Goal: Information Seeking & Learning: Learn about a topic

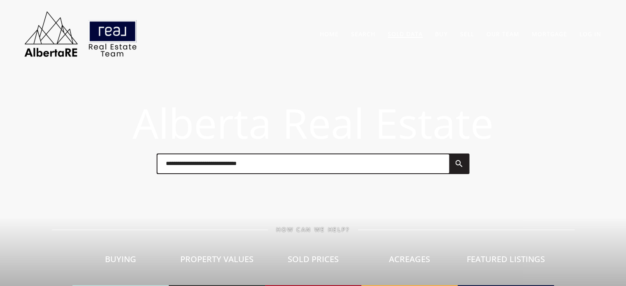
click at [410, 32] on link "Sold Data" at bounding box center [405, 34] width 35 height 8
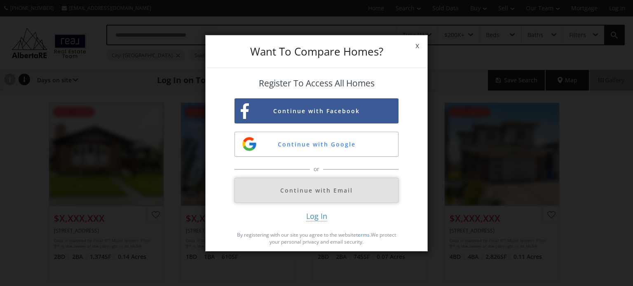
click at [343, 191] on button "Continue with Email" at bounding box center [316, 190] width 164 height 25
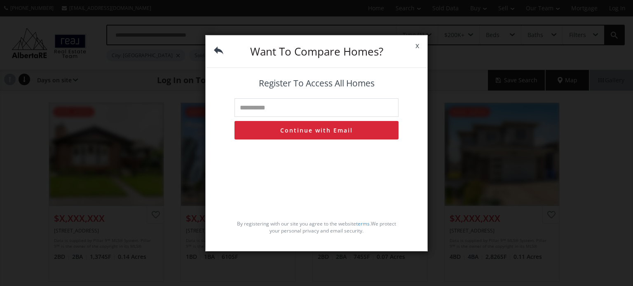
click at [284, 108] on input "text" at bounding box center [316, 107] width 164 height 19
type input "**********"
click at [300, 130] on button "Continue with Email" at bounding box center [316, 130] width 164 height 19
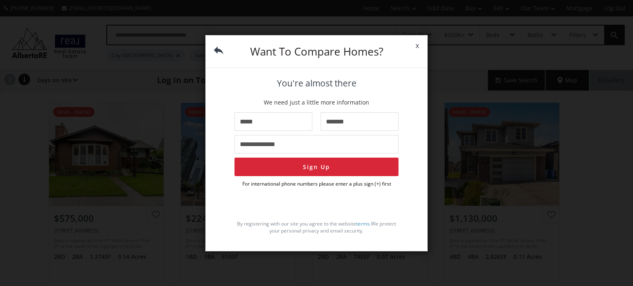
click at [417, 44] on span "x" at bounding box center [417, 45] width 20 height 23
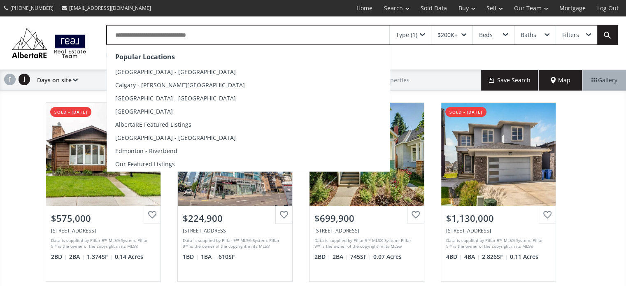
click at [171, 34] on input "text" at bounding box center [248, 35] width 283 height 19
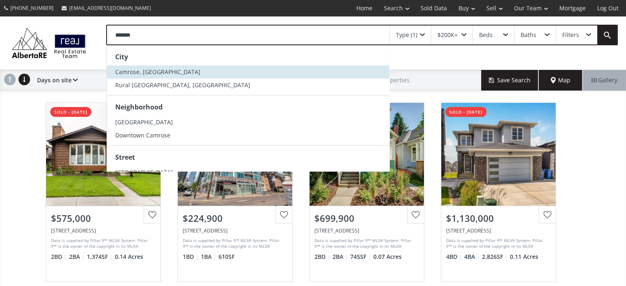
type input "*******"
click at [130, 70] on span "Camrose, [GEOGRAPHIC_DATA]" at bounding box center [157, 72] width 85 height 8
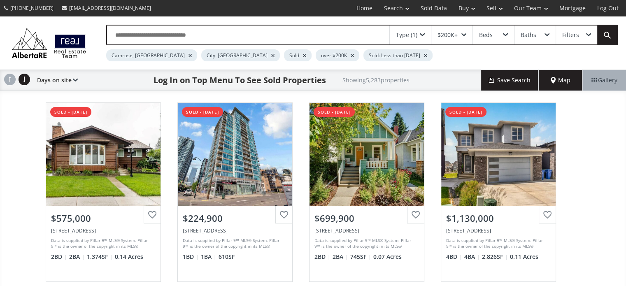
click at [271, 55] on div at bounding box center [273, 55] width 4 height 3
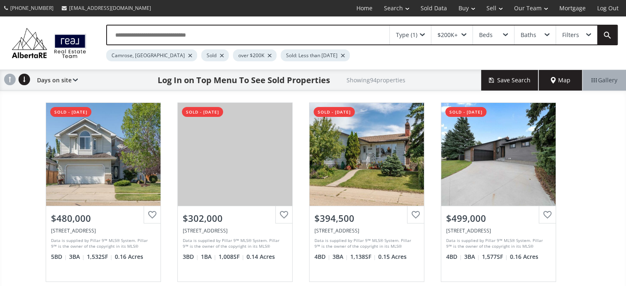
click at [268, 54] on div at bounding box center [270, 55] width 4 height 3
click at [293, 54] on div at bounding box center [295, 55] width 4 height 3
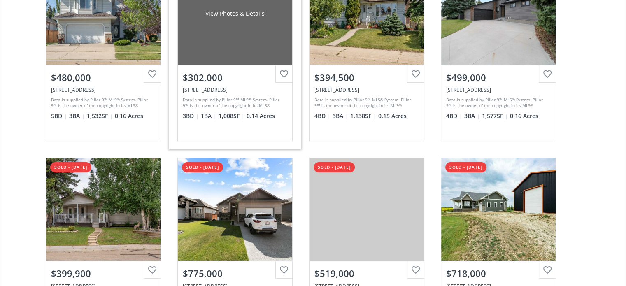
scroll to position [165, 0]
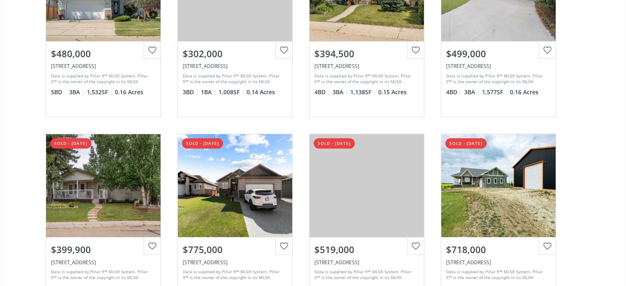
click at [595, 163] on div "[STREET_ADDRESS] sold - [DATE] View Photos & Details $480,000 [STREET_ADDRESS] …" at bounding box center [313, 224] width 626 height 589
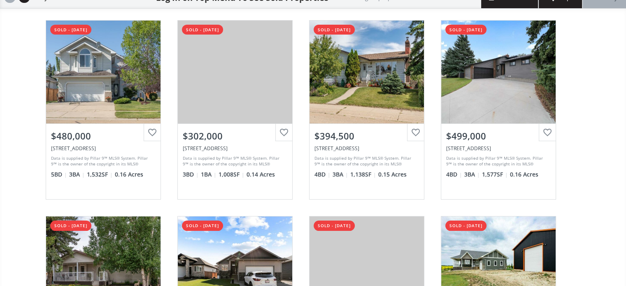
scroll to position [0, 0]
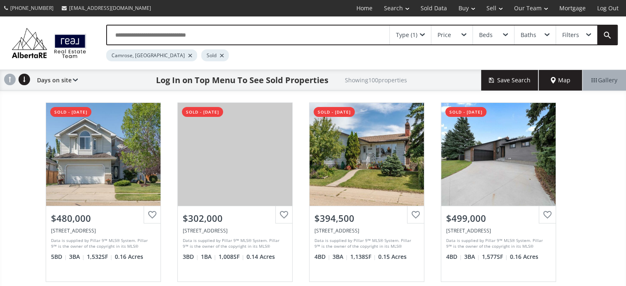
click at [421, 33] on span at bounding box center [422, 34] width 5 height 3
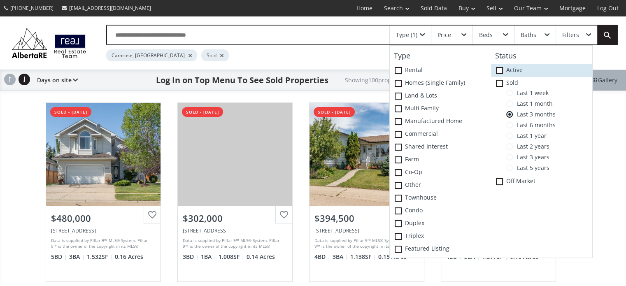
click at [500, 69] on span at bounding box center [499, 70] width 7 height 7
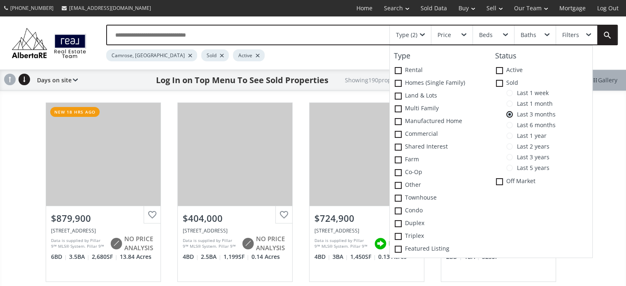
click at [341, 56] on div "Camrose, AB Sold Active" at bounding box center [331, 53] width 450 height 16
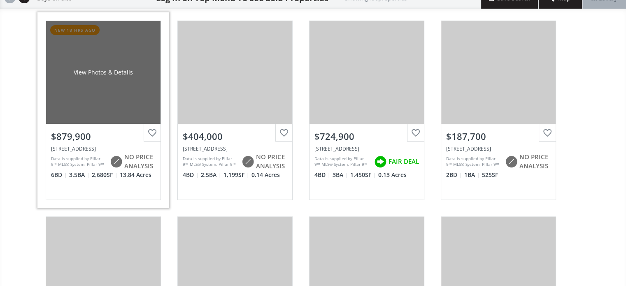
scroll to position [82, 0]
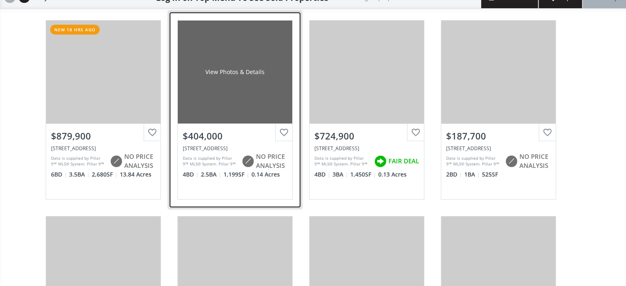
click at [242, 84] on div "View Photos & Details" at bounding box center [235, 72] width 115 height 103
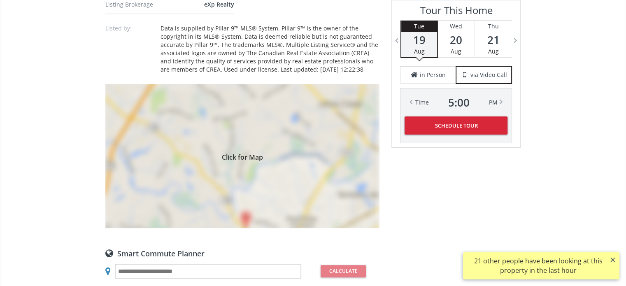
scroll to position [659, 0]
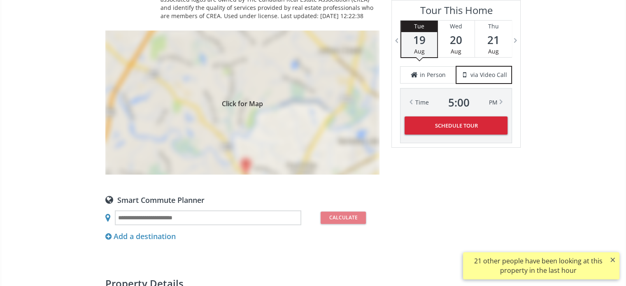
click at [249, 107] on div "Click for Map" at bounding box center [242, 102] width 274 height 144
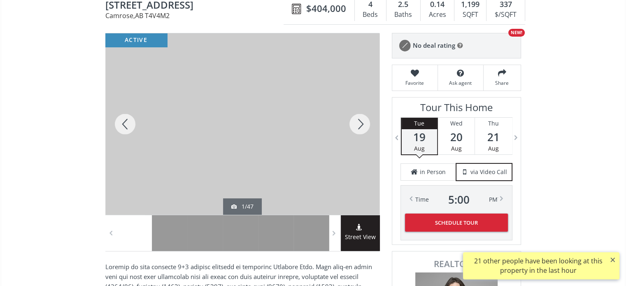
scroll to position [82, 0]
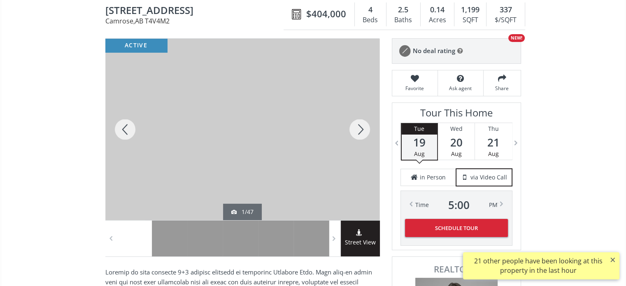
click at [360, 131] on div at bounding box center [360, 130] width 40 height 182
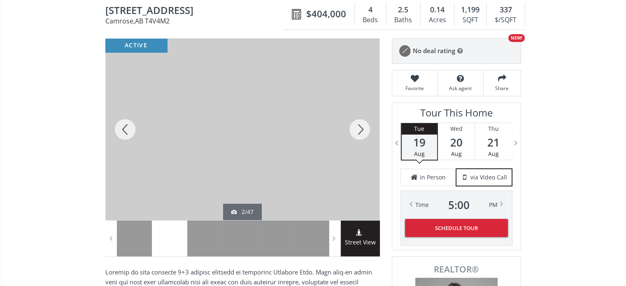
click at [360, 131] on div at bounding box center [360, 130] width 40 height 182
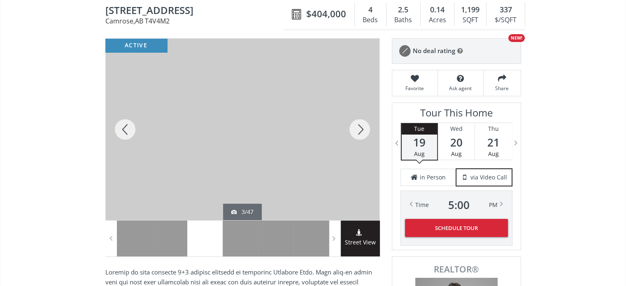
click at [360, 131] on div at bounding box center [360, 130] width 40 height 182
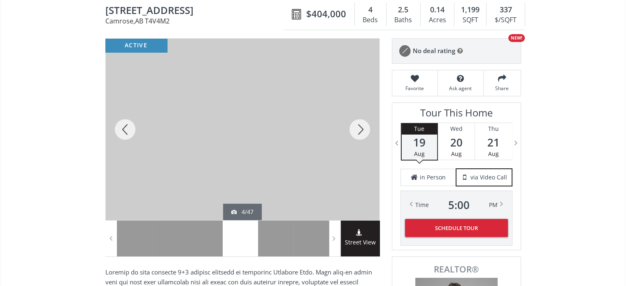
click at [360, 131] on div at bounding box center [360, 130] width 40 height 182
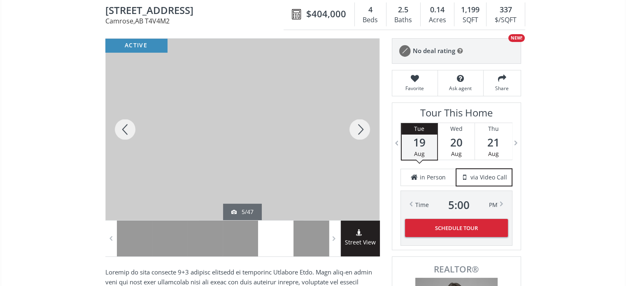
click at [360, 131] on div at bounding box center [360, 130] width 40 height 182
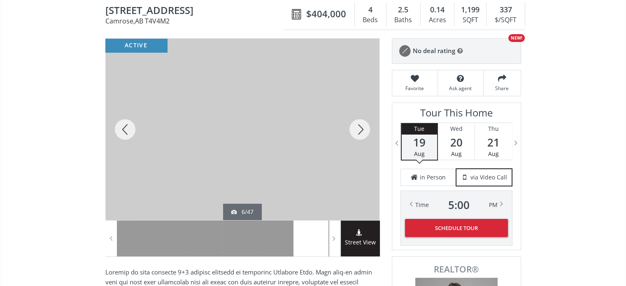
click at [360, 131] on div at bounding box center [360, 130] width 40 height 182
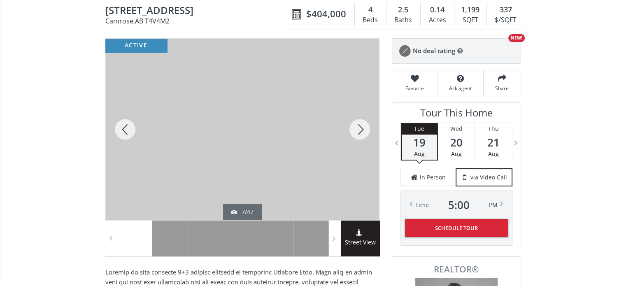
click at [360, 131] on div at bounding box center [360, 130] width 40 height 182
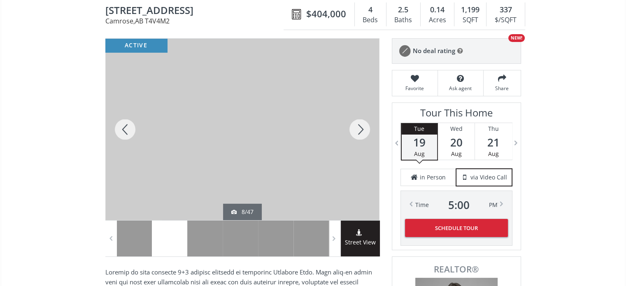
click at [360, 131] on div at bounding box center [360, 130] width 40 height 182
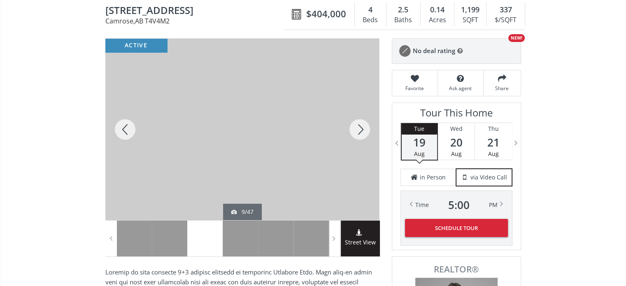
click at [360, 131] on div at bounding box center [360, 130] width 40 height 182
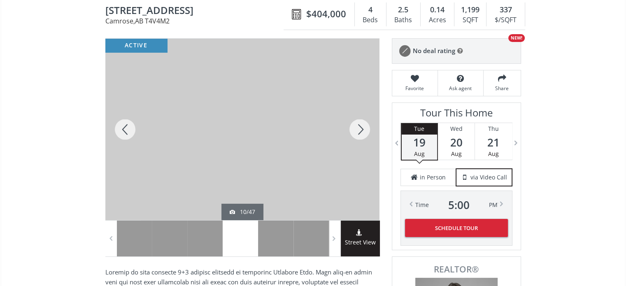
click at [360, 131] on div at bounding box center [360, 130] width 40 height 182
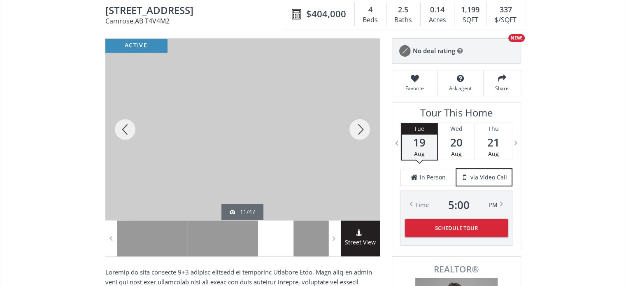
click at [360, 131] on div at bounding box center [360, 130] width 40 height 182
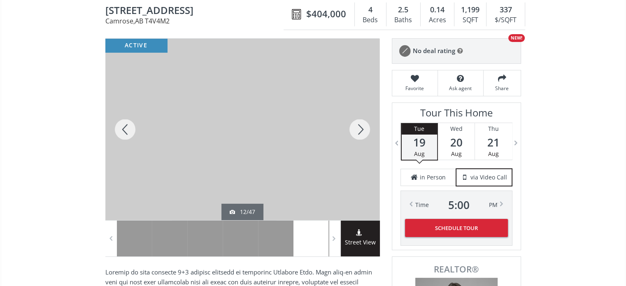
click at [360, 131] on div at bounding box center [360, 130] width 40 height 182
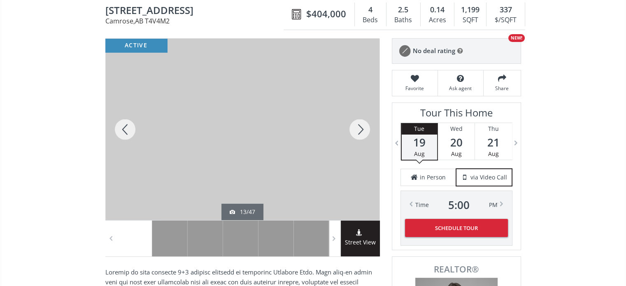
click at [360, 131] on div at bounding box center [360, 130] width 40 height 182
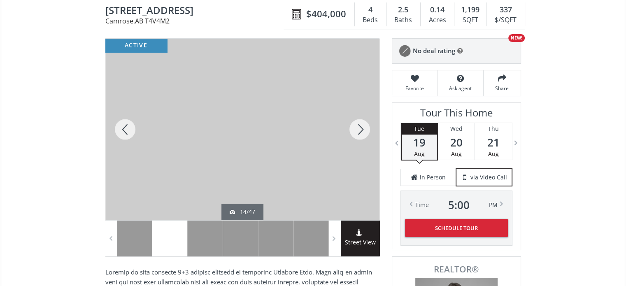
click at [360, 131] on div at bounding box center [360, 130] width 40 height 182
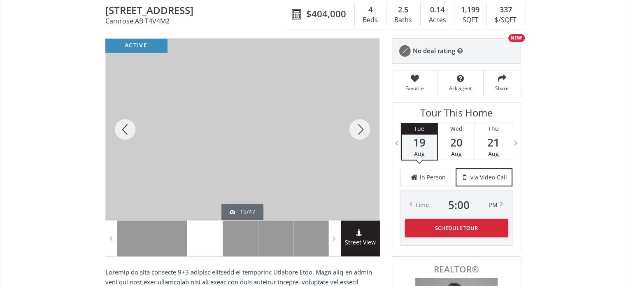
click at [360, 131] on div at bounding box center [360, 130] width 40 height 182
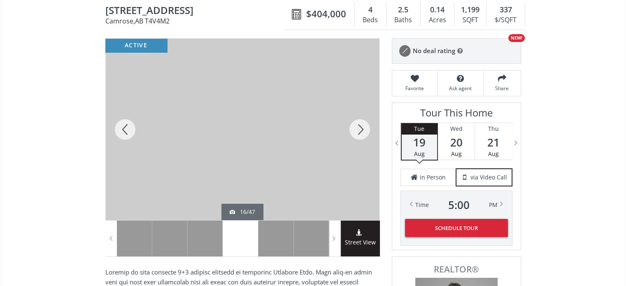
click at [360, 131] on div at bounding box center [360, 130] width 40 height 182
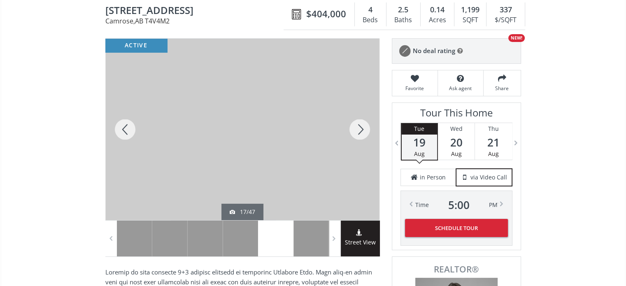
click at [360, 131] on div at bounding box center [360, 130] width 40 height 182
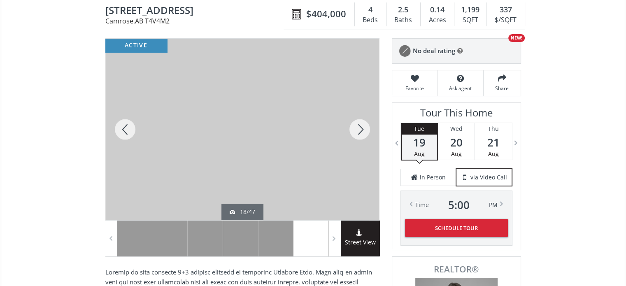
click at [360, 131] on div at bounding box center [360, 130] width 40 height 182
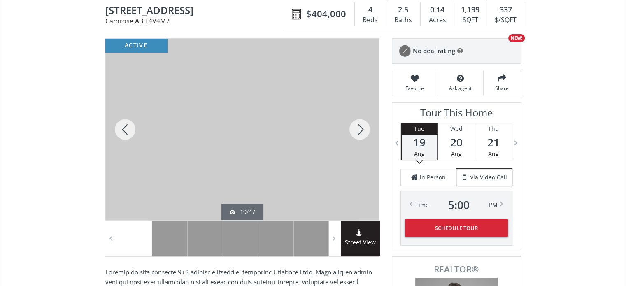
click at [360, 131] on div at bounding box center [360, 130] width 40 height 182
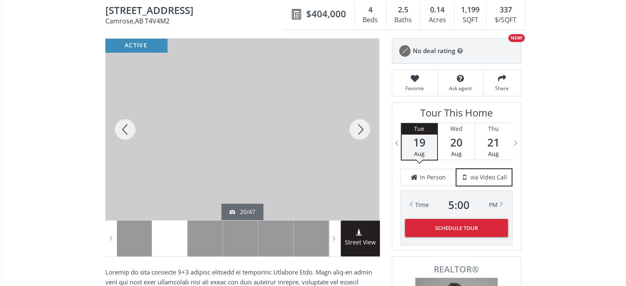
click at [360, 131] on div at bounding box center [360, 130] width 40 height 182
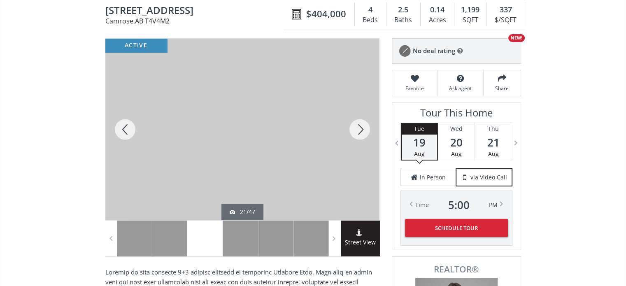
click at [360, 131] on div at bounding box center [360, 130] width 40 height 182
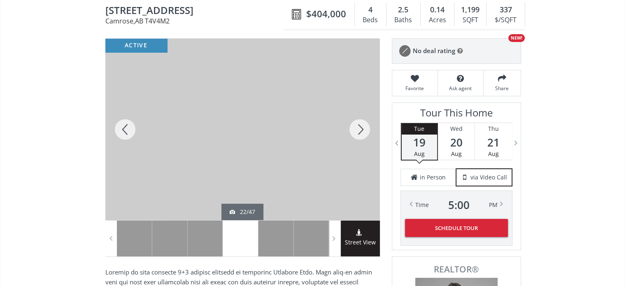
click at [360, 131] on div at bounding box center [360, 130] width 40 height 182
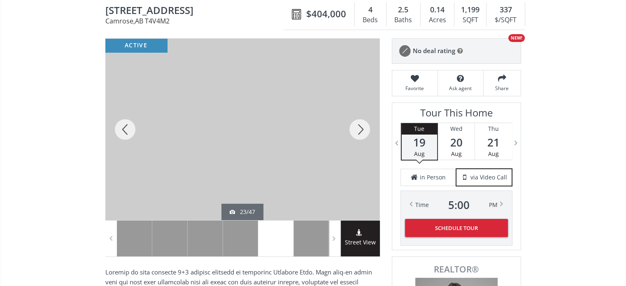
click at [360, 131] on div at bounding box center [360, 130] width 40 height 182
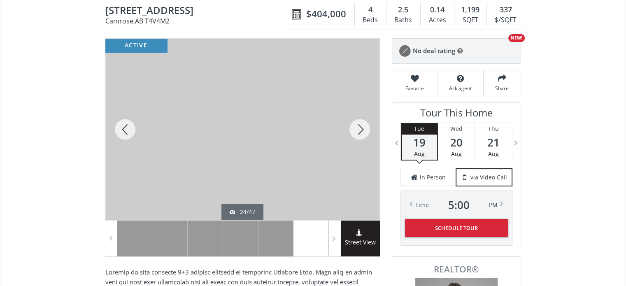
click at [360, 131] on div at bounding box center [360, 130] width 40 height 182
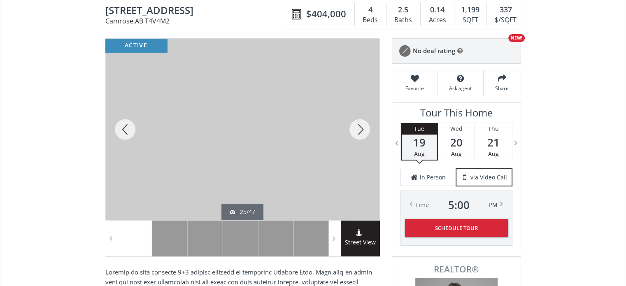
click at [360, 131] on div at bounding box center [360, 130] width 40 height 182
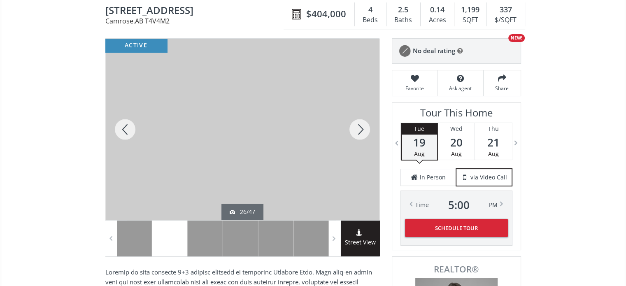
click at [360, 131] on div at bounding box center [360, 130] width 40 height 182
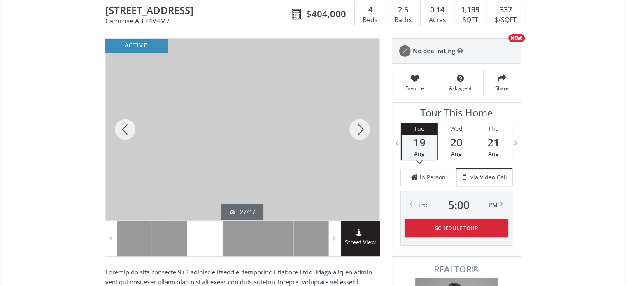
click at [360, 131] on div at bounding box center [360, 130] width 40 height 182
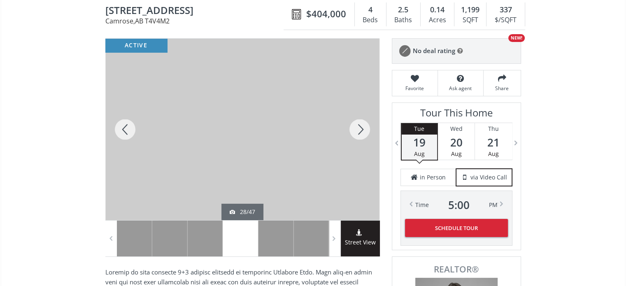
click at [360, 131] on div at bounding box center [360, 130] width 40 height 182
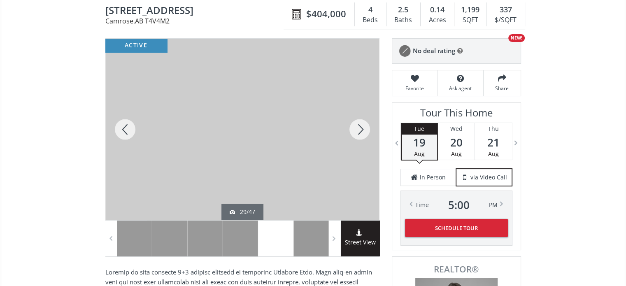
click at [360, 131] on div at bounding box center [360, 130] width 40 height 182
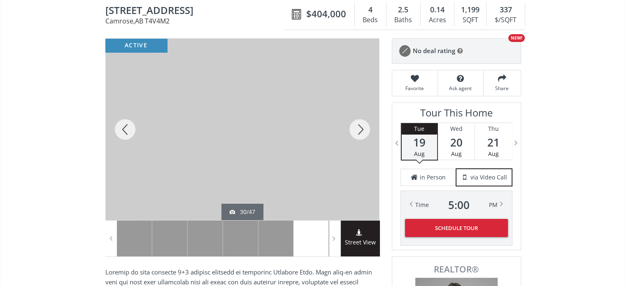
click at [360, 131] on div at bounding box center [360, 130] width 40 height 182
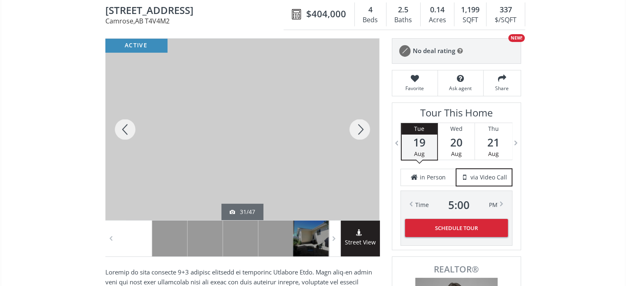
click at [360, 131] on div at bounding box center [360, 130] width 40 height 182
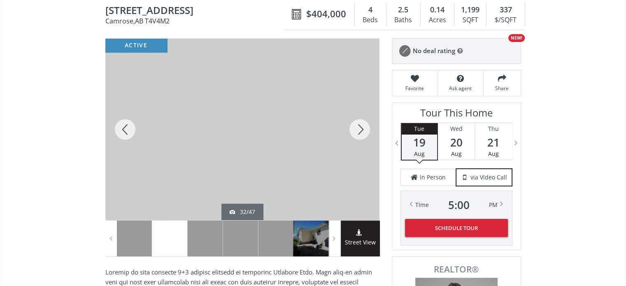
click at [360, 131] on div at bounding box center [360, 130] width 40 height 182
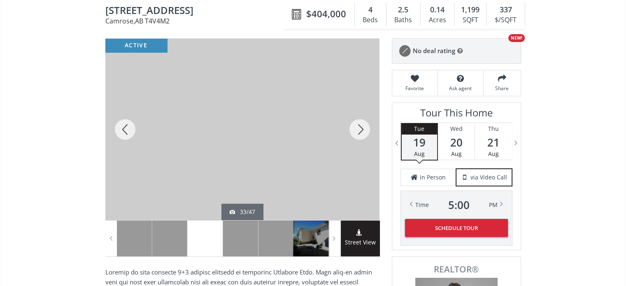
click at [360, 131] on div at bounding box center [360, 130] width 40 height 182
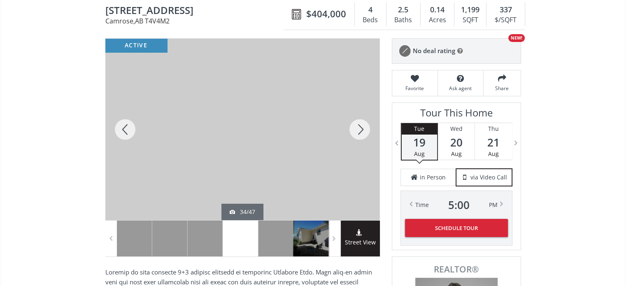
click at [360, 131] on div at bounding box center [360, 130] width 40 height 182
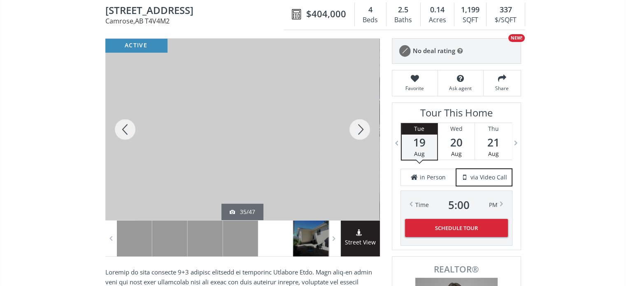
click at [360, 131] on div at bounding box center [360, 130] width 40 height 182
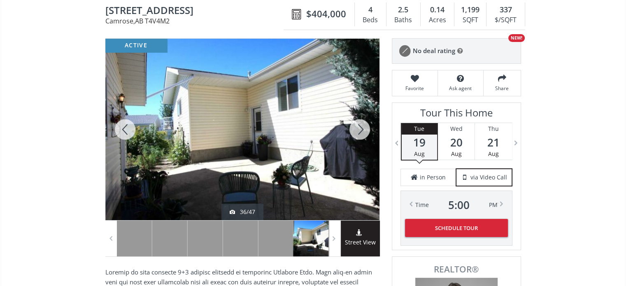
click at [360, 131] on div at bounding box center [360, 130] width 40 height 182
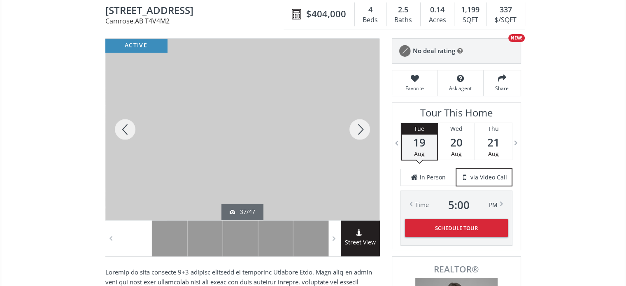
click at [360, 131] on div at bounding box center [360, 130] width 40 height 182
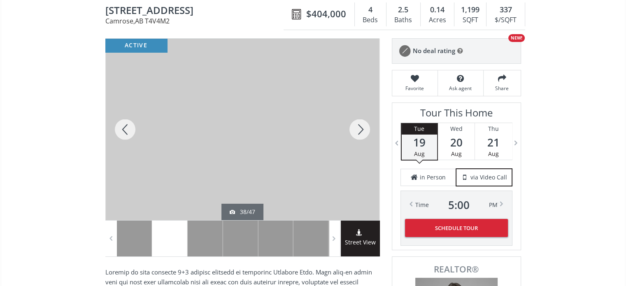
click at [360, 131] on div at bounding box center [360, 130] width 40 height 182
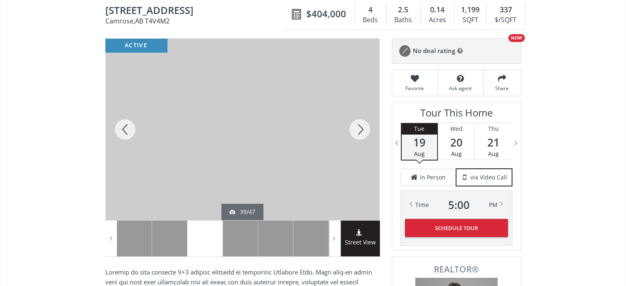
click at [360, 131] on div at bounding box center [360, 130] width 40 height 182
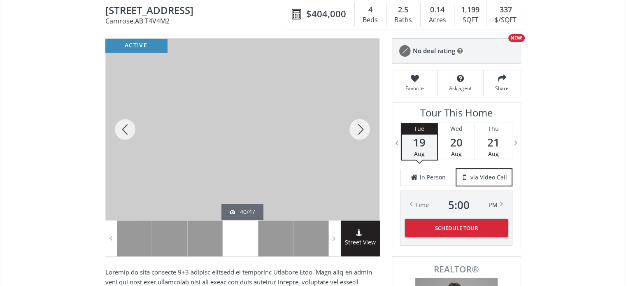
click at [360, 131] on div at bounding box center [360, 130] width 40 height 182
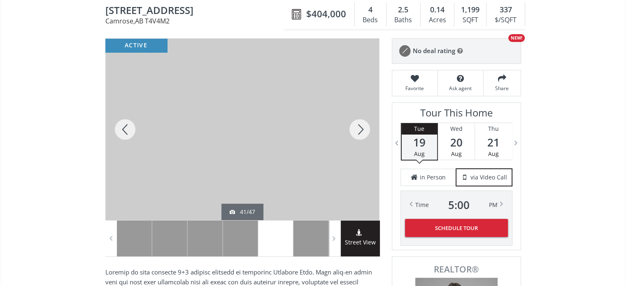
click at [360, 131] on div at bounding box center [360, 130] width 40 height 182
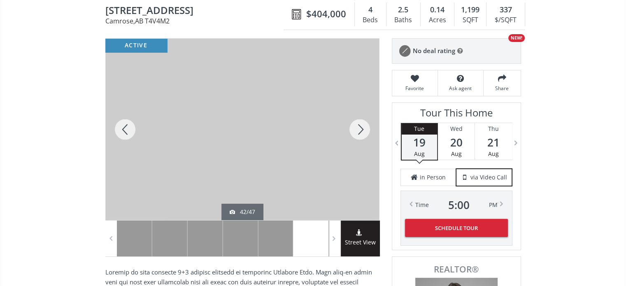
click at [360, 131] on div at bounding box center [360, 130] width 40 height 182
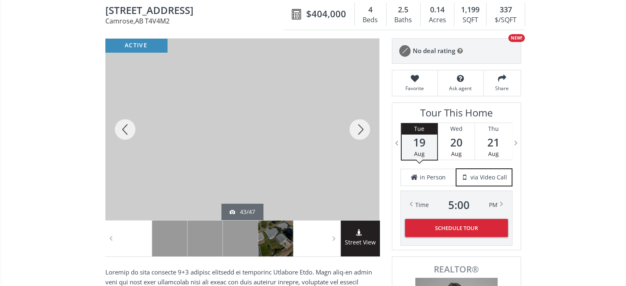
click at [360, 131] on div at bounding box center [360, 130] width 40 height 182
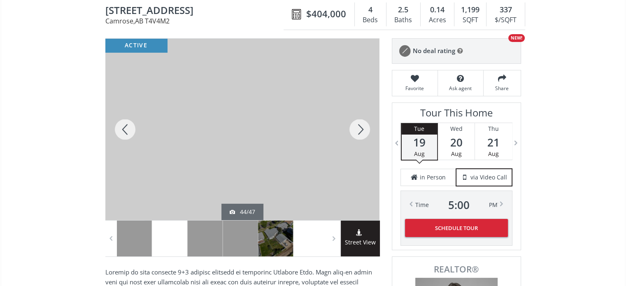
click at [360, 131] on div at bounding box center [360, 130] width 40 height 182
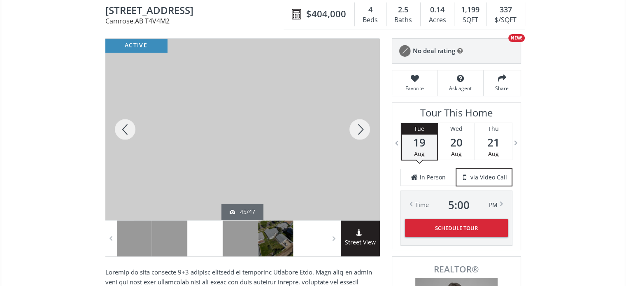
click at [360, 131] on div at bounding box center [360, 130] width 40 height 182
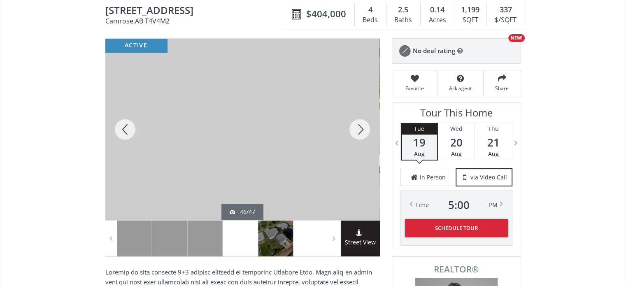
click at [360, 131] on div at bounding box center [360, 130] width 40 height 182
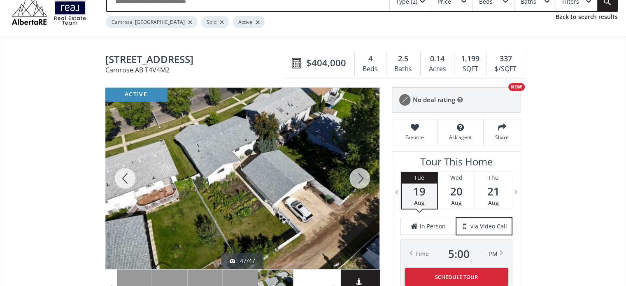
scroll to position [0, 0]
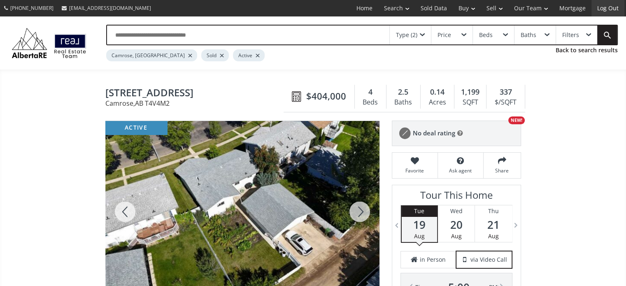
click at [615, 8] on link "Log Out" at bounding box center [608, 8] width 33 height 16
